Goal: Information Seeking & Learning: Learn about a topic

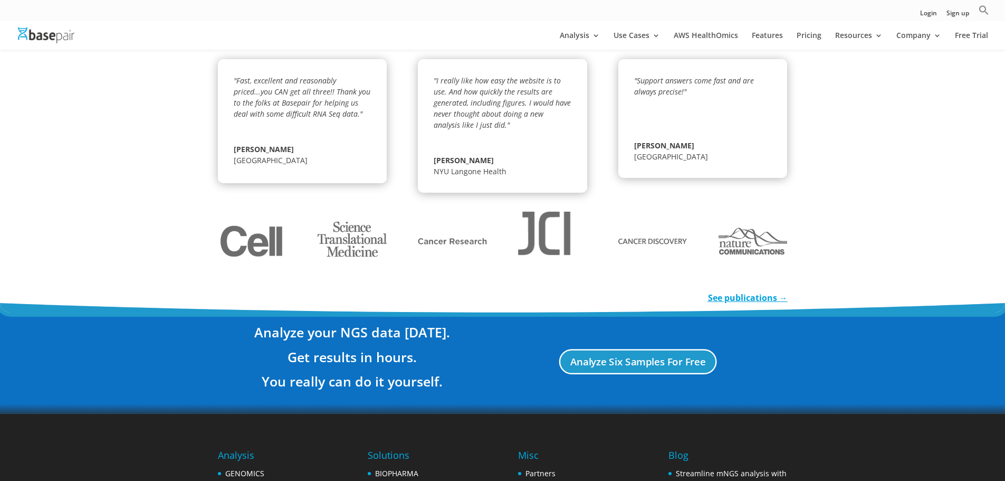
scroll to position [1883, 0]
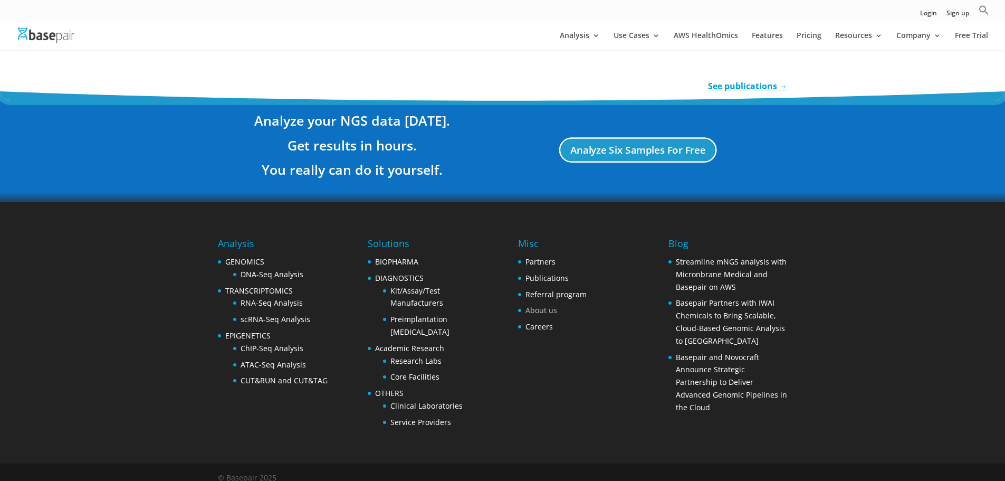
click at [547, 305] on link "About us" at bounding box center [542, 310] width 32 height 10
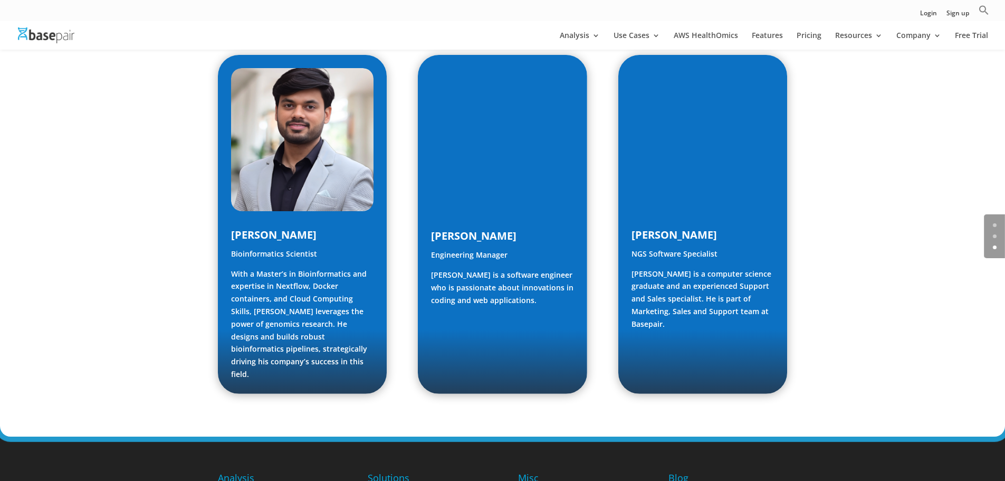
scroll to position [1589, 0]
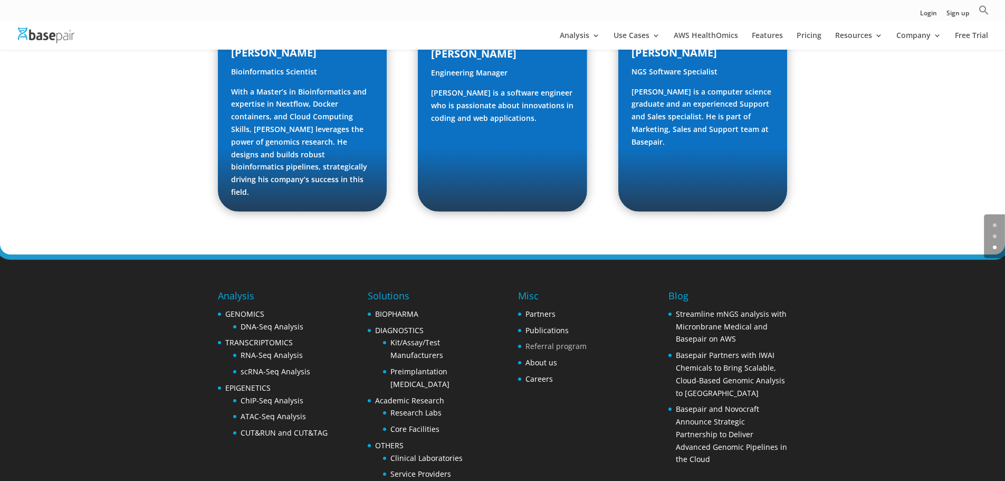
click at [547, 341] on link "Referral program" at bounding box center [556, 346] width 61 height 10
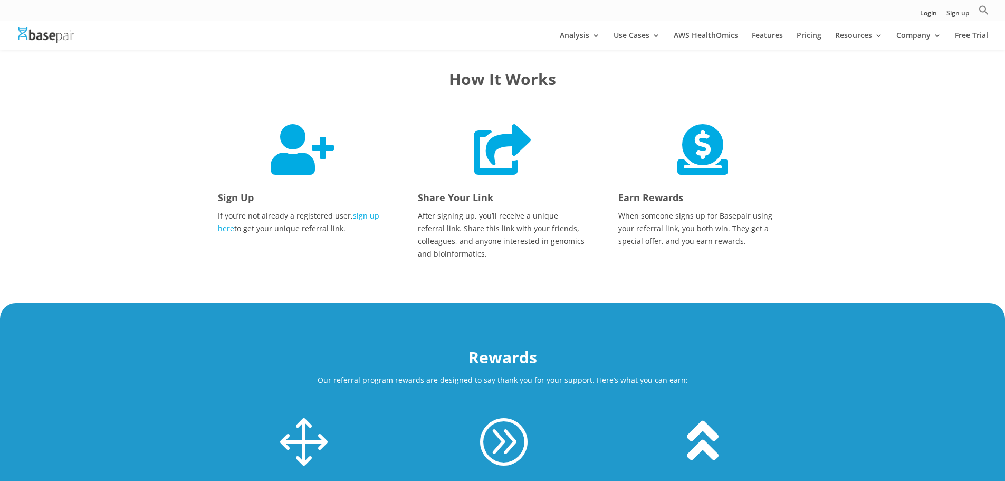
scroll to position [264, 0]
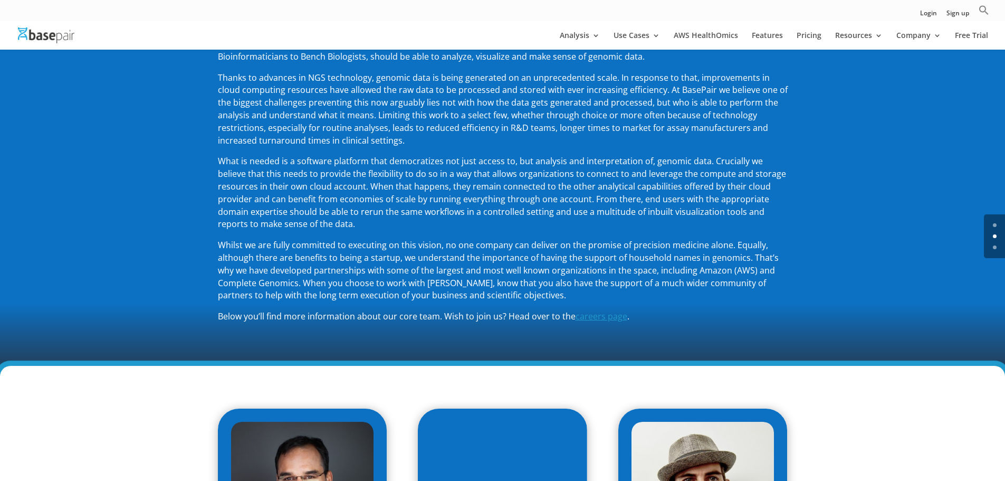
scroll to position [94, 0]
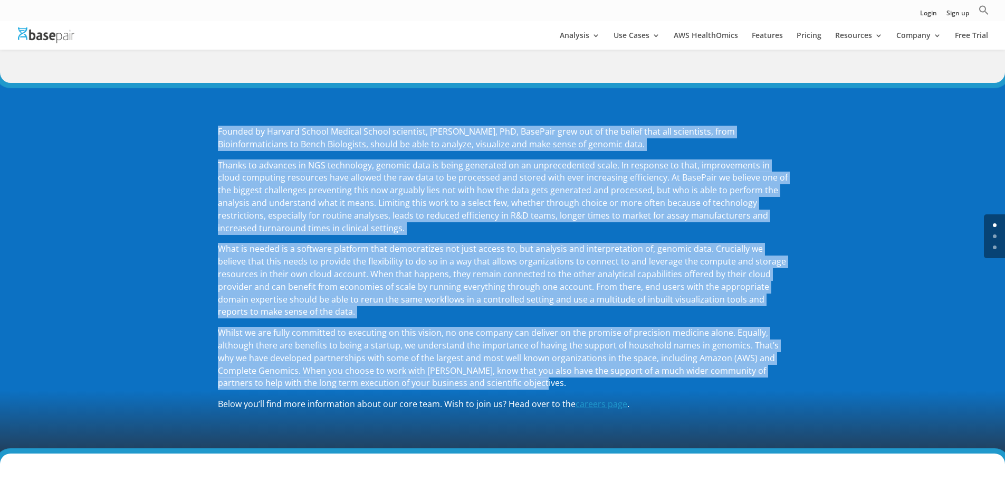
drag, startPoint x: 218, startPoint y: 127, endPoint x: 521, endPoint y: 387, distance: 399.2
click at [521, 387] on div "Founded by Harvard School Medical School scientist, [PERSON_NAME], PhD, BasePai…" at bounding box center [503, 268] width 570 height 285
copy div "Founded by Harvard School Medical School scientist, [PERSON_NAME], PhD, BasePai…"
click at [356, 192] on span "Thanks to advances in NGS technology, genomic data is being generated on an unp…" at bounding box center [503, 196] width 570 height 74
drag, startPoint x: 213, startPoint y: 125, endPoint x: 560, endPoint y: 385, distance: 434.2
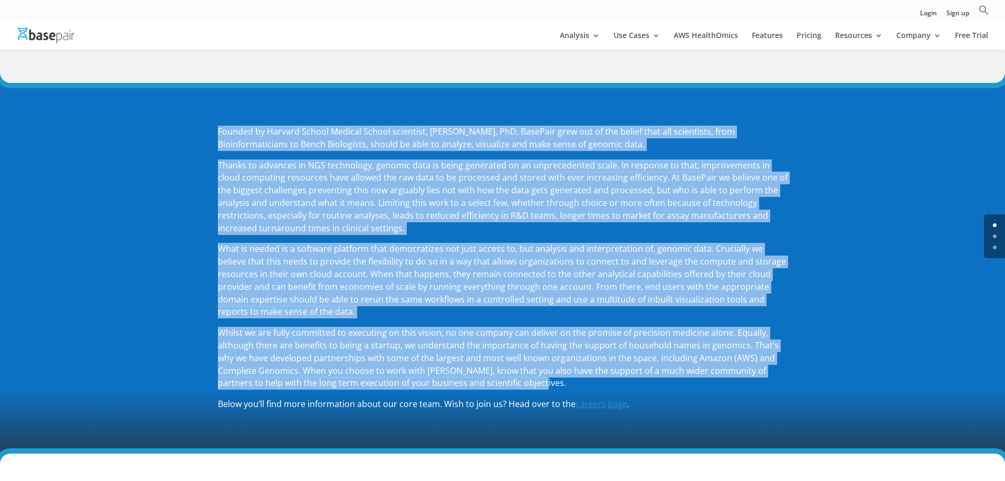
click at [560, 385] on div "Founded by Harvard School Medical School scientist, [PERSON_NAME], PhD, BasePai…" at bounding box center [502, 268] width 1005 height 370
copy div "Founded by Harvard School Medical School scientist, [PERSON_NAME], PhD, BasePai…"
